Goal: Task Accomplishment & Management: Complete application form

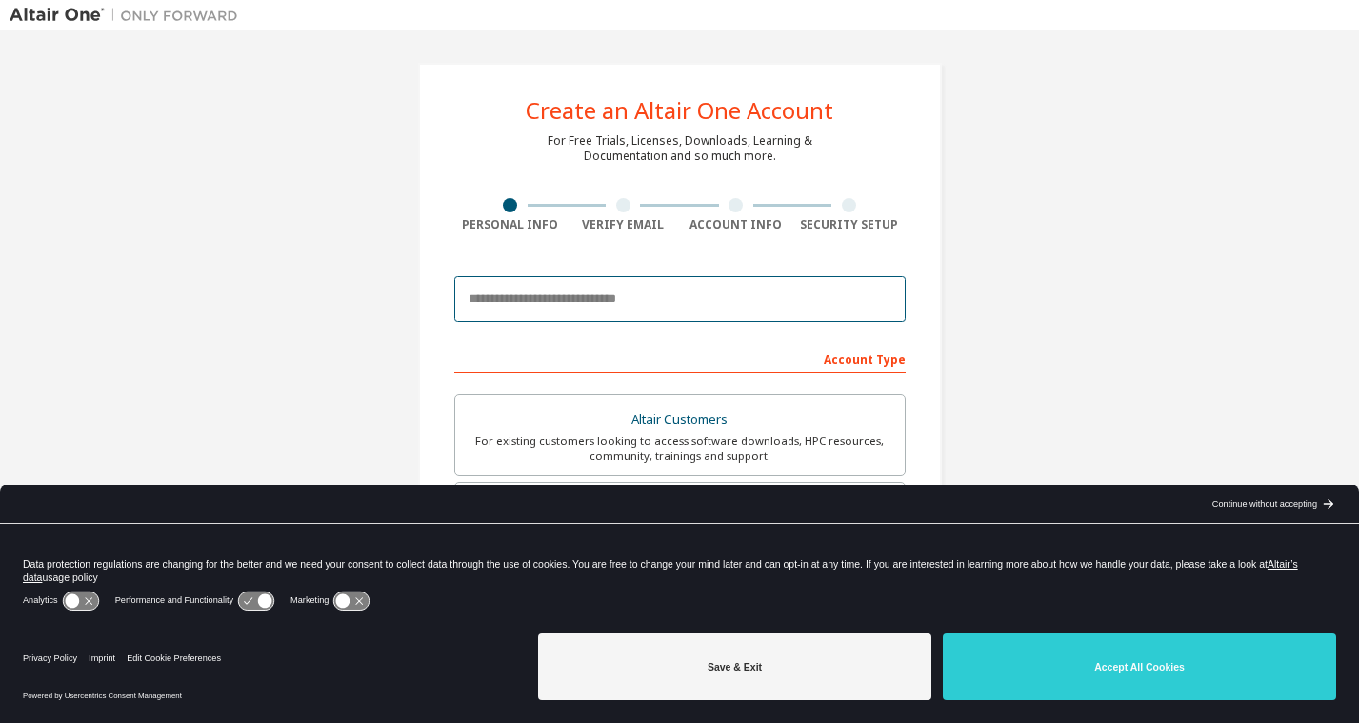
click at [525, 296] on input "email" at bounding box center [679, 299] width 451 height 46
type input "**********"
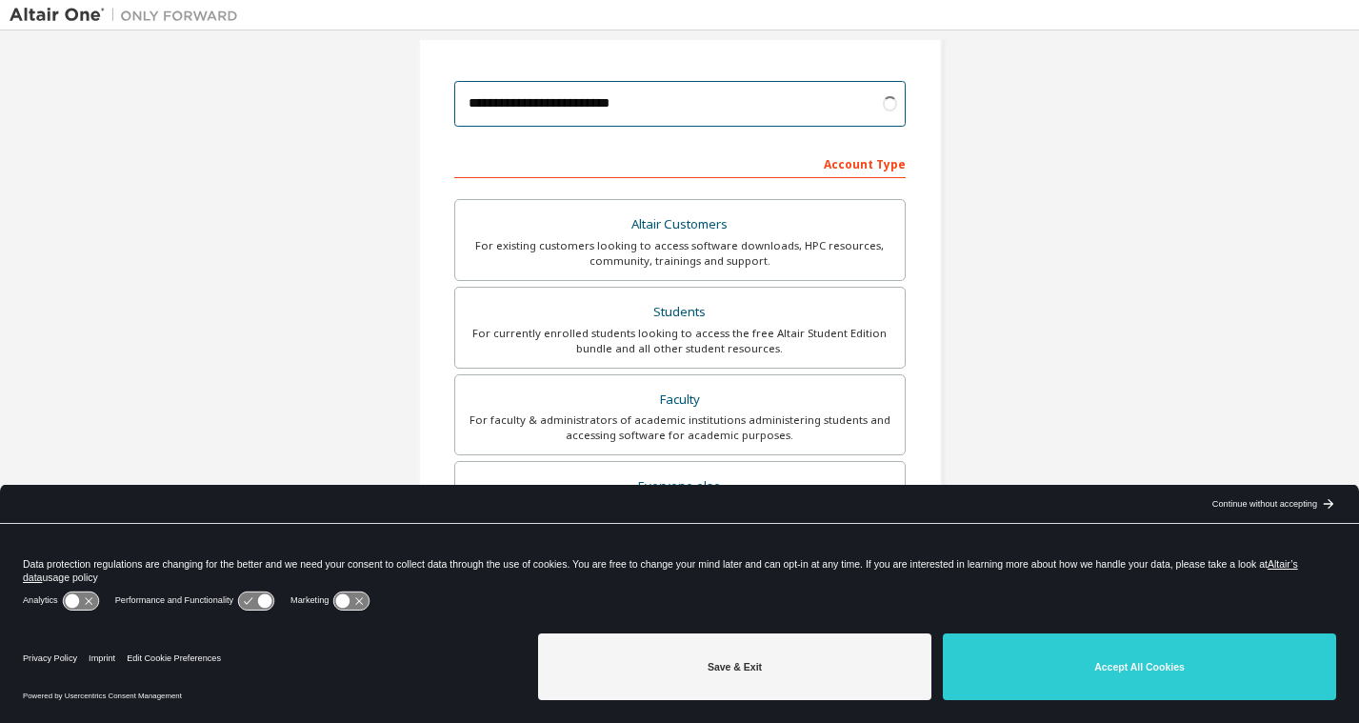
scroll to position [199, 0]
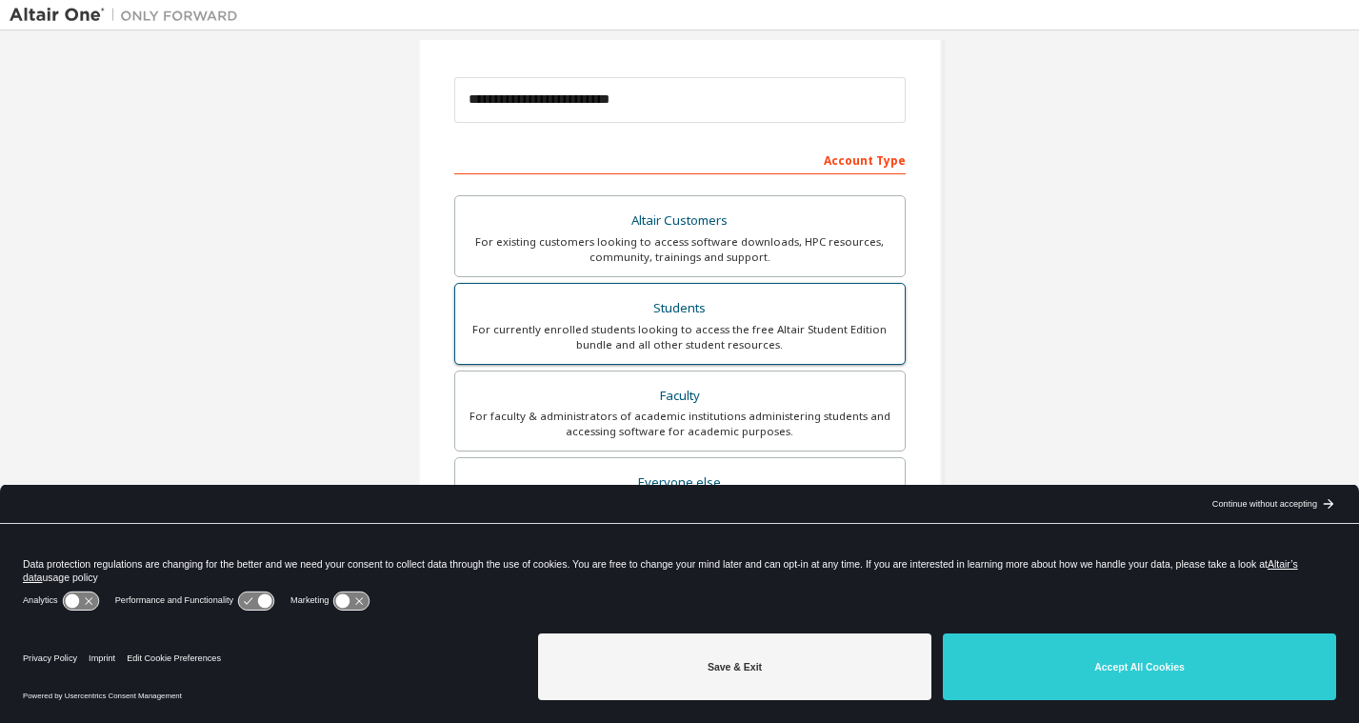
click at [627, 323] on div "For currently enrolled students looking to access the free Altair Student Editi…" at bounding box center [680, 337] width 427 height 30
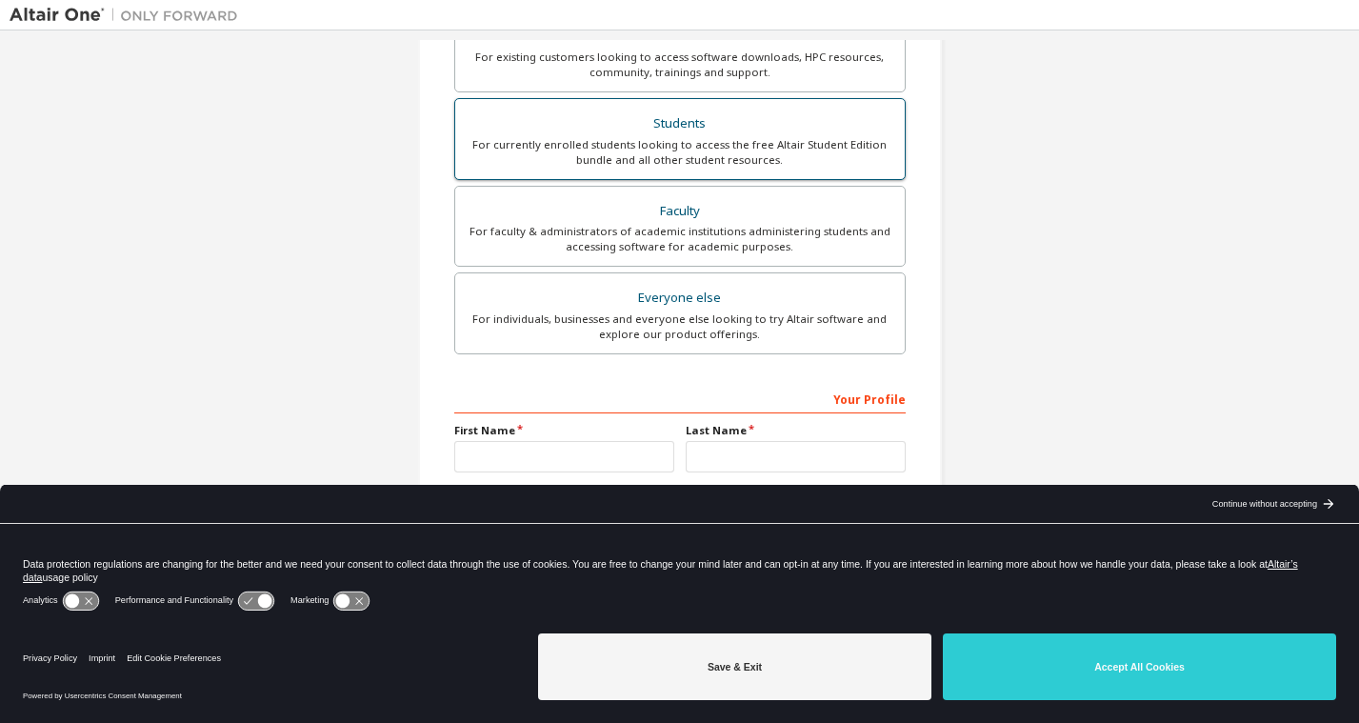
scroll to position [390, 0]
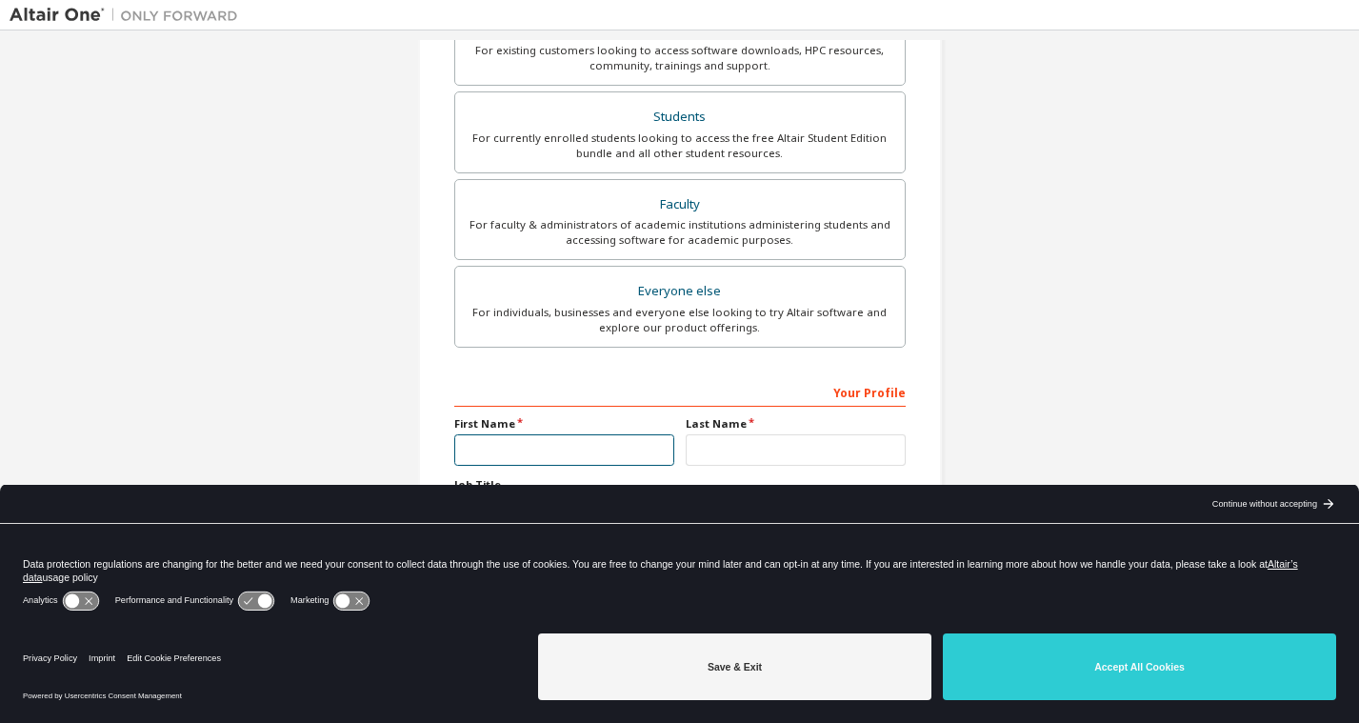
click at [547, 447] on input "text" at bounding box center [564, 449] width 220 height 31
type input "**********"
click at [756, 446] on input "text" at bounding box center [796, 449] width 220 height 31
type input "*********"
click at [1291, 499] on div "Continue without accepting" at bounding box center [1264, 503] width 105 height 15
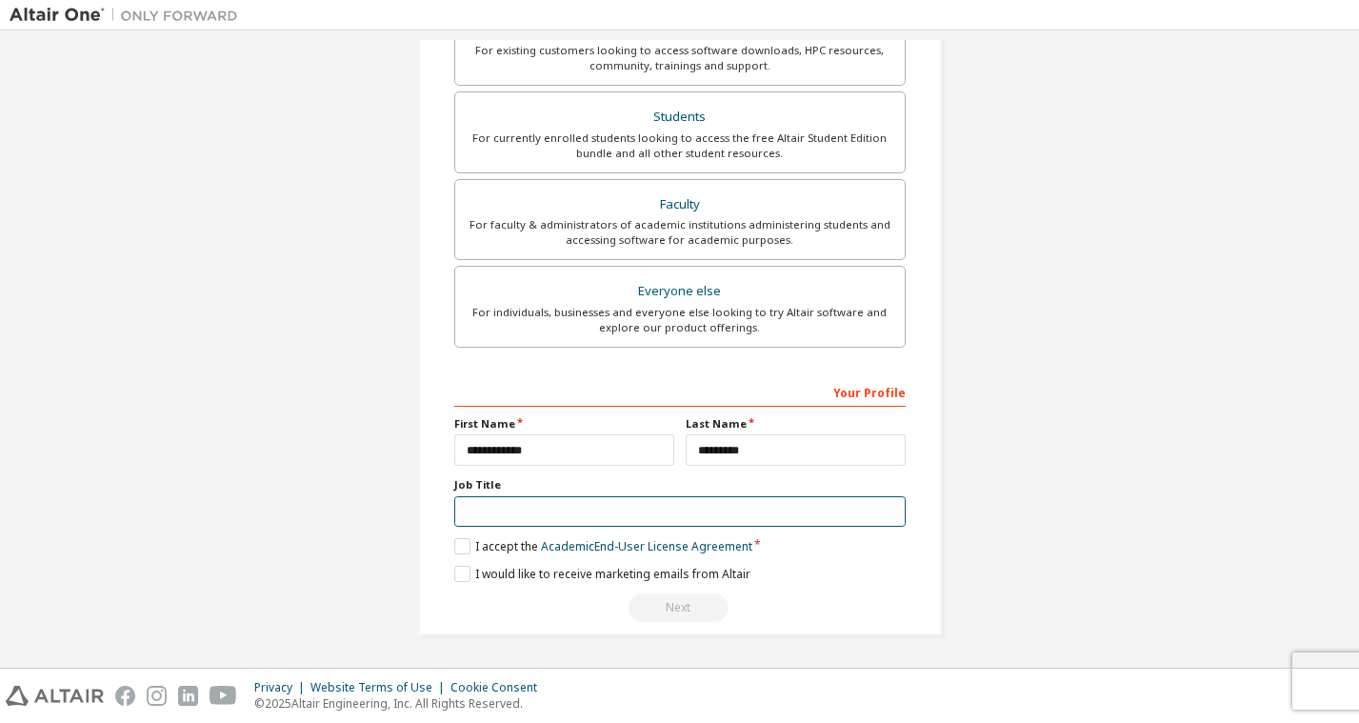
click at [588, 517] on input "text" at bounding box center [679, 511] width 451 height 31
type input "**********"
click at [462, 542] on label "I accept the Academic End-User License Agreement" at bounding box center [603, 546] width 298 height 16
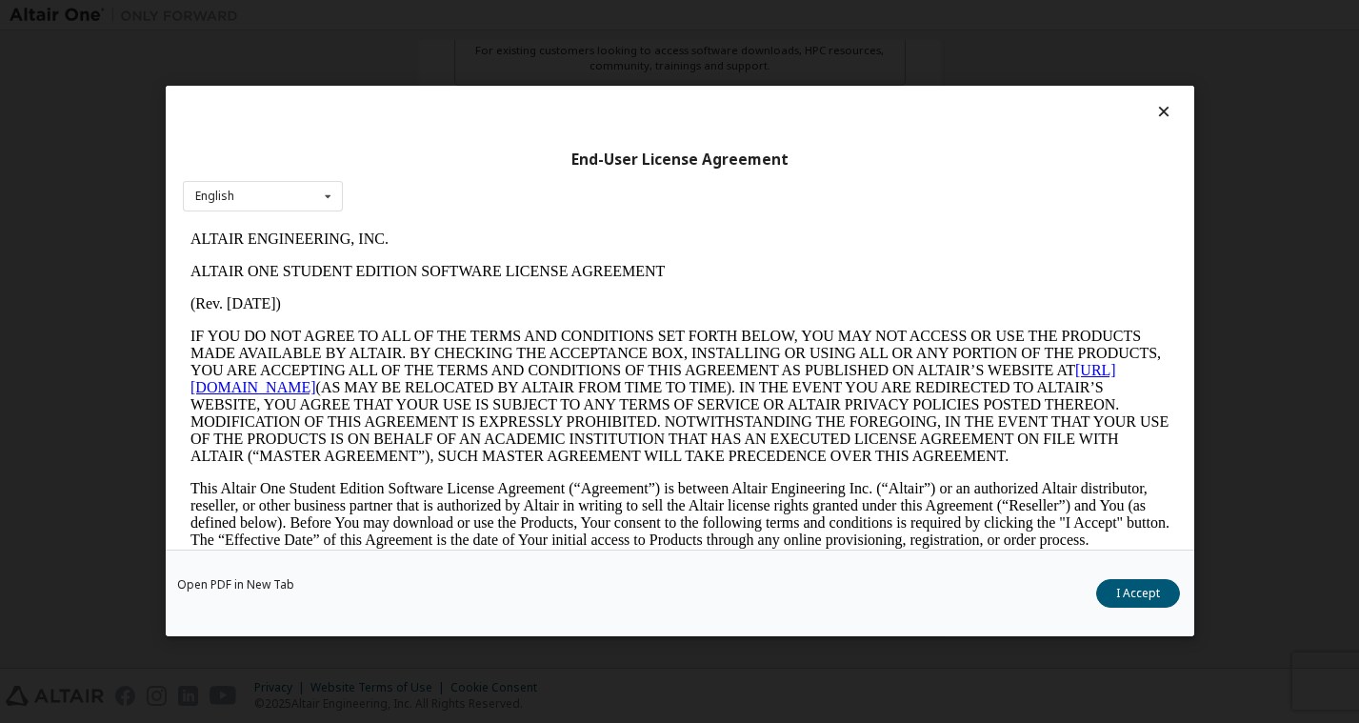
scroll to position [0, 0]
click at [1153, 109] on icon at bounding box center [1163, 111] width 20 height 17
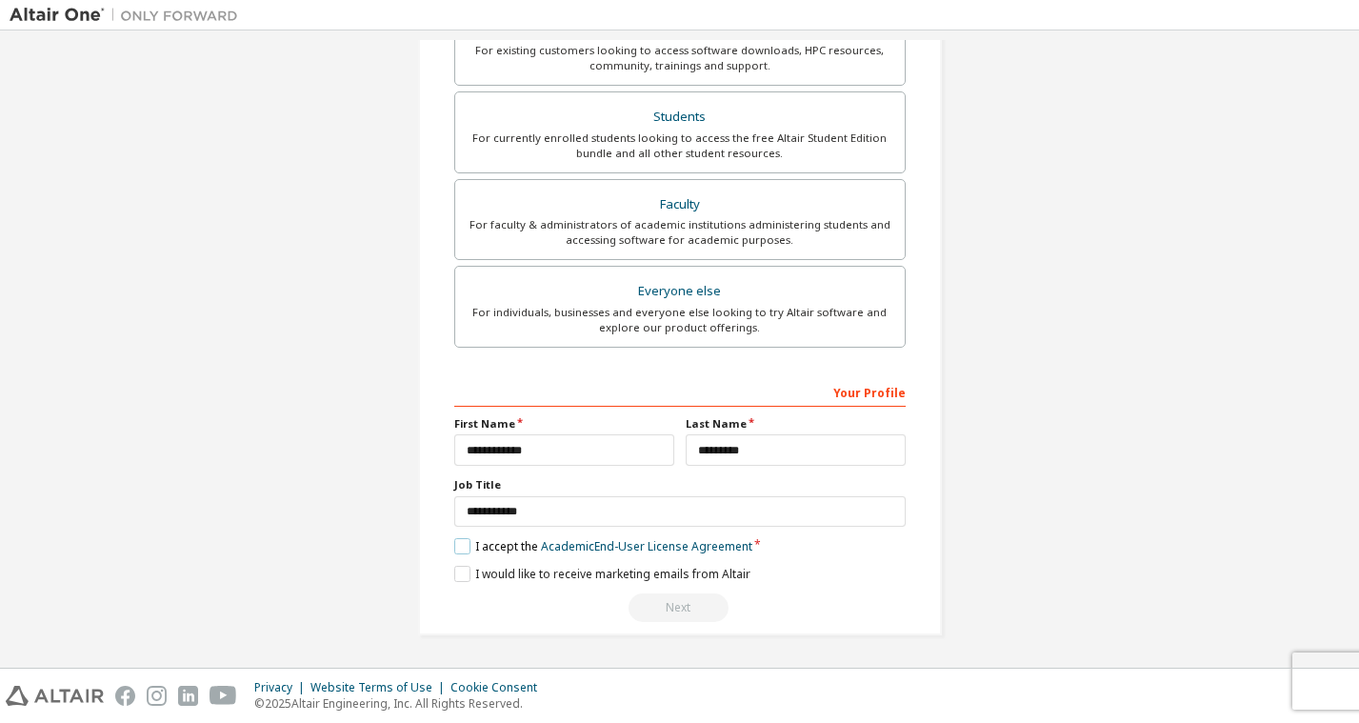
click at [458, 546] on label "I accept the Academic End-User License Agreement" at bounding box center [603, 546] width 298 height 16
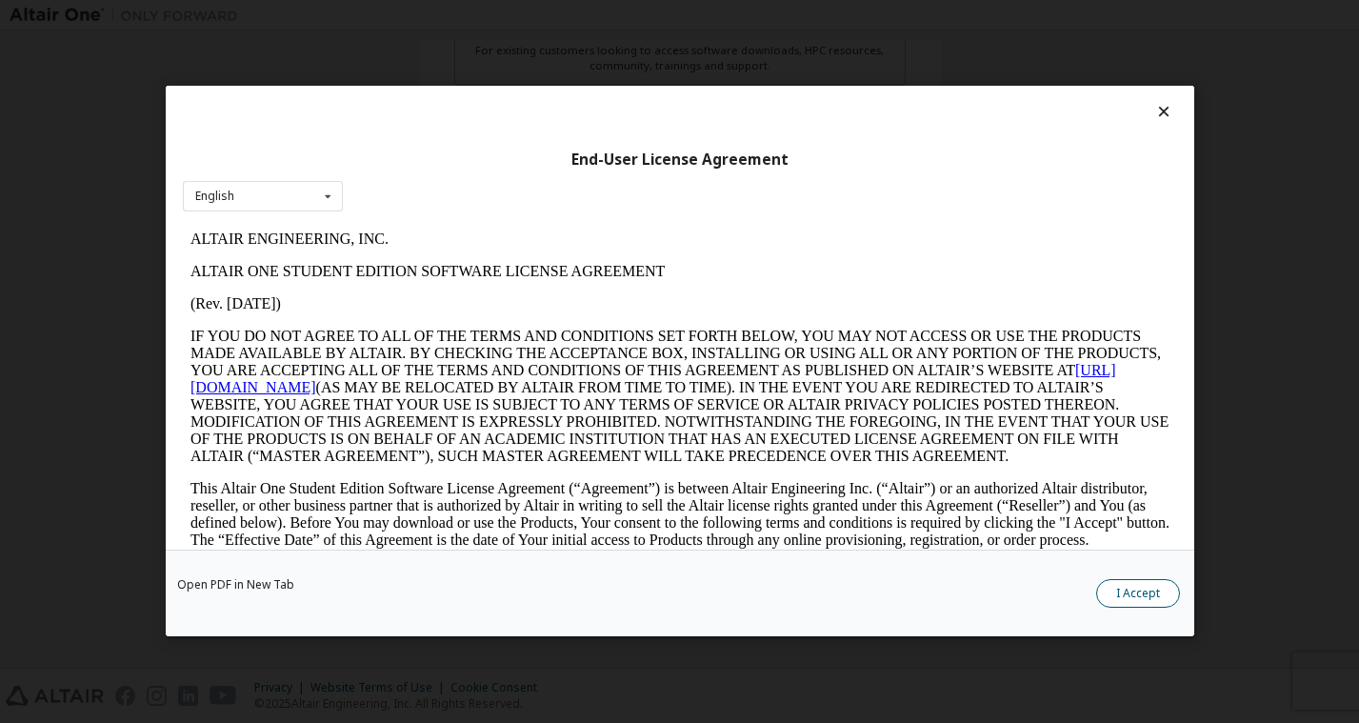
click at [1129, 592] on button "I Accept" at bounding box center [1138, 594] width 84 height 29
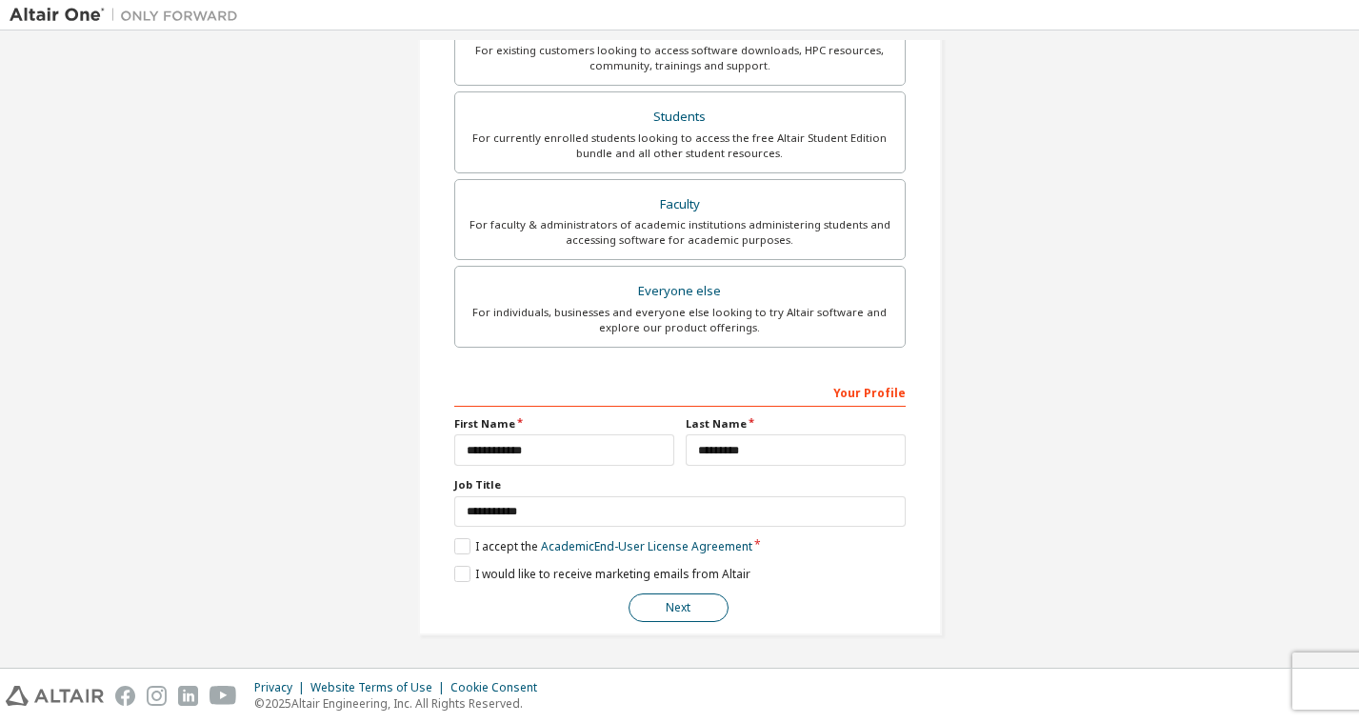
click at [698, 603] on button "Next" at bounding box center [678, 607] width 100 height 29
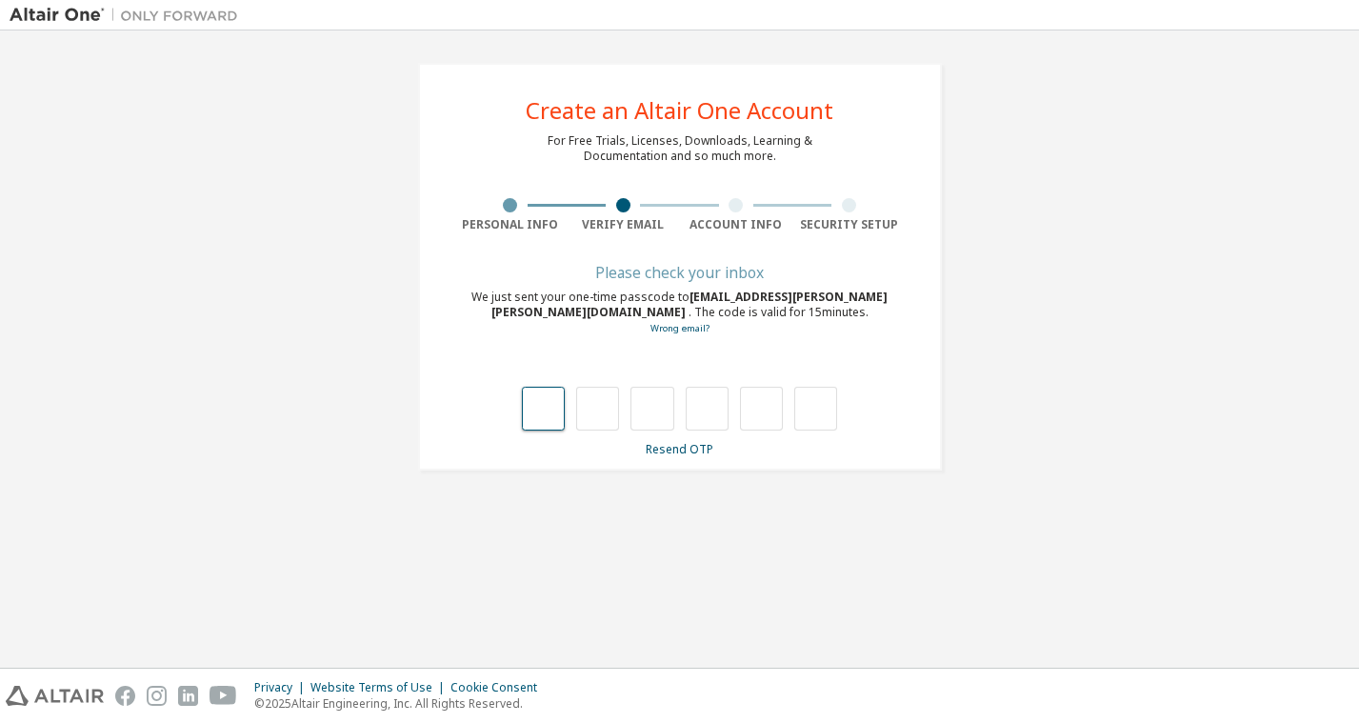
type input "*"
click at [657, 414] on input "*" at bounding box center [651, 409] width 43 height 44
type input "*"
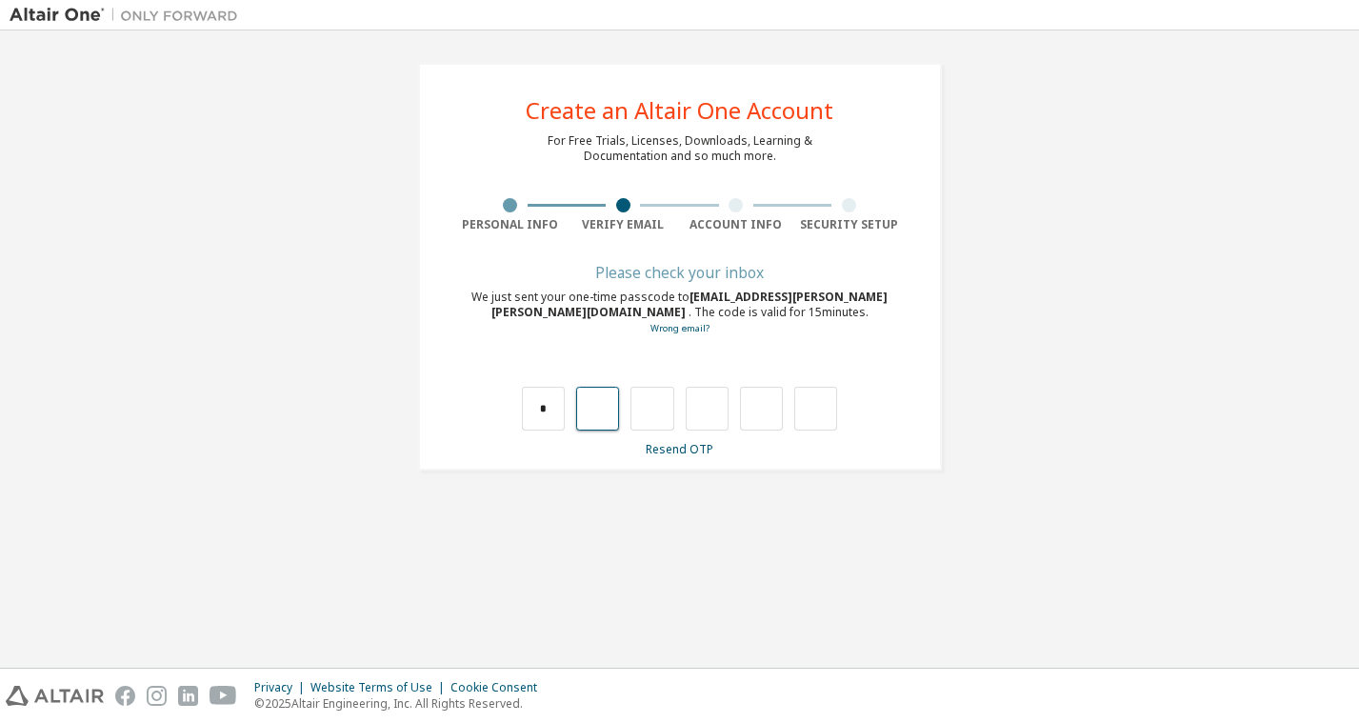
type input "*"
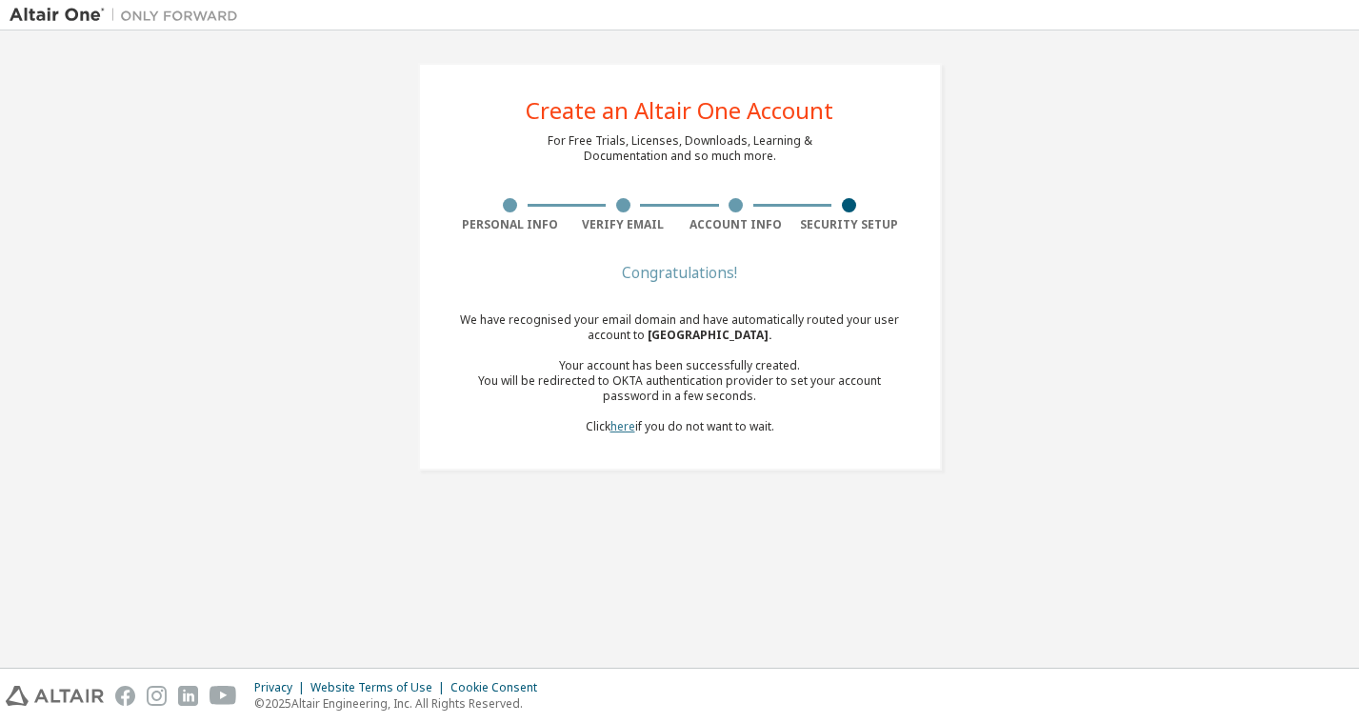
click at [624, 424] on link "here" at bounding box center [622, 426] width 25 height 16
